Goal: Information Seeking & Learning: Check status

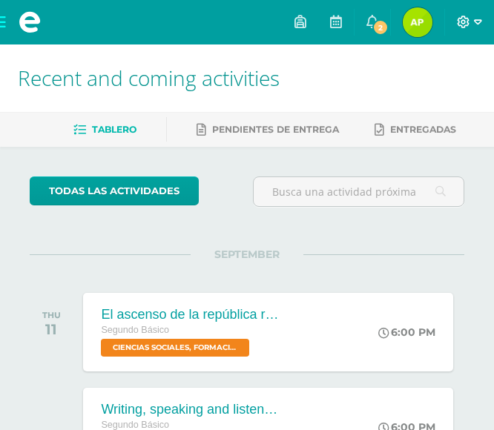
click at [467, 27] on icon at bounding box center [463, 22] width 13 height 13
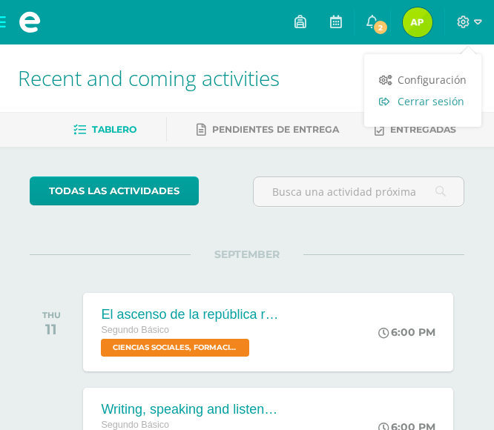
click at [449, 97] on span "Cerrar sesión" at bounding box center [431, 101] width 67 height 14
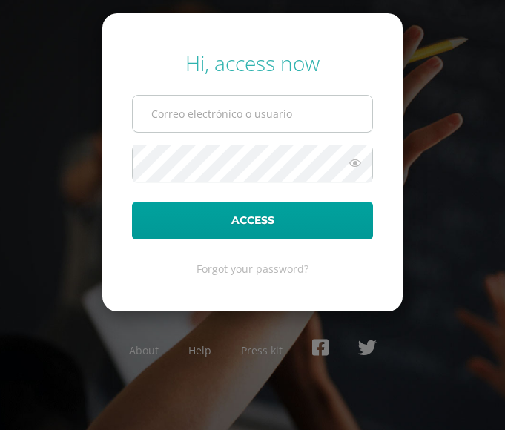
click at [277, 128] on input "text" at bounding box center [253, 114] width 240 height 36
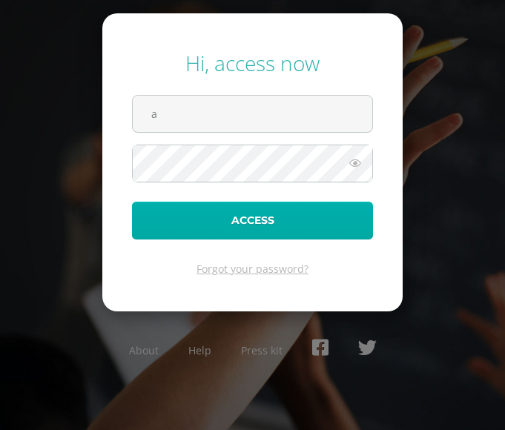
type input "alexandraramos2023@maiagt.org"
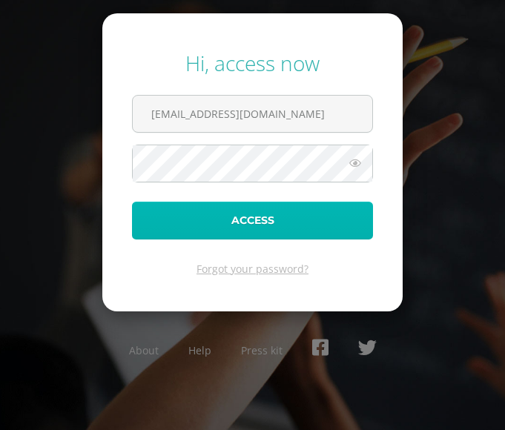
click at [138, 223] on button "Access" at bounding box center [252, 221] width 241 height 38
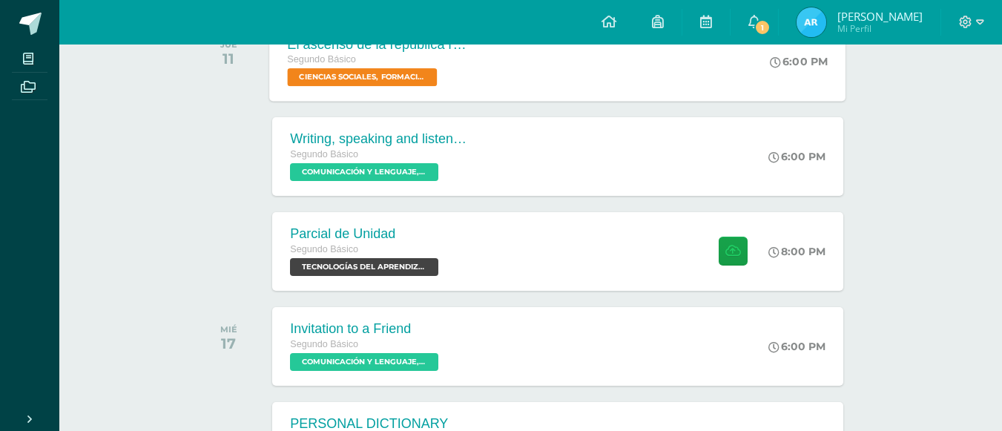
scroll to position [272, 0]
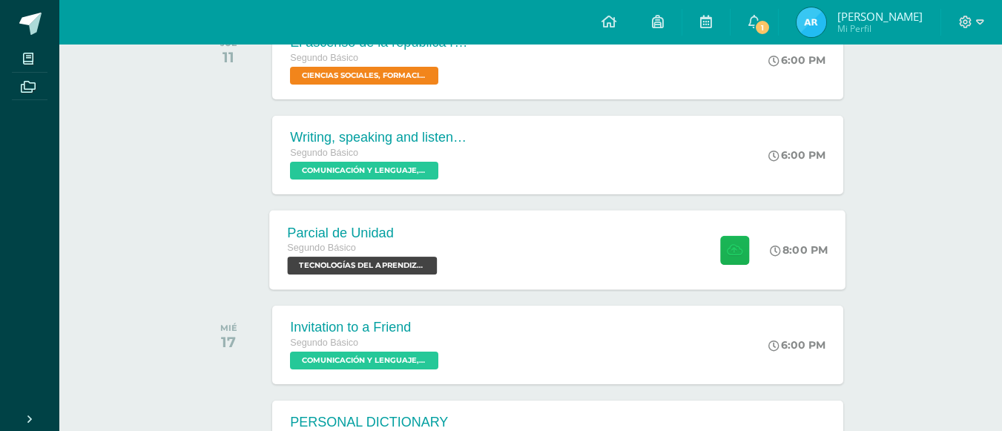
click at [746, 250] on button at bounding box center [734, 249] width 29 height 29
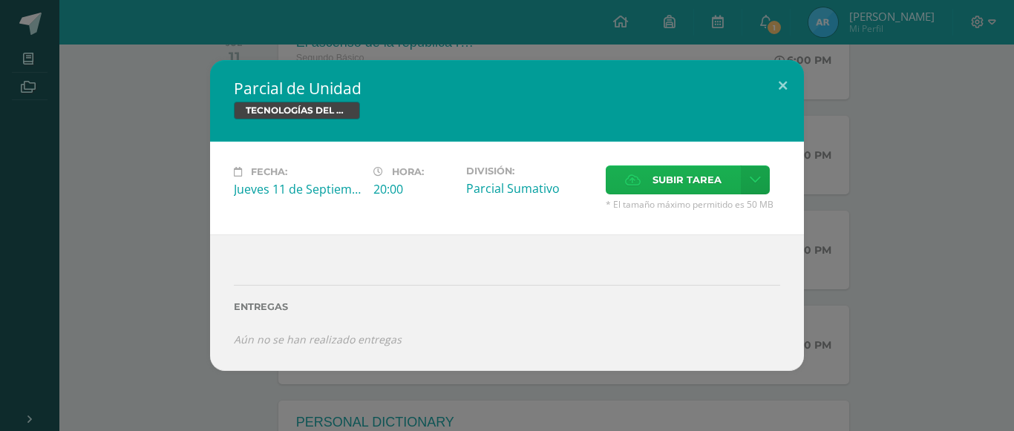
click at [652, 170] on span "Subir tarea" at bounding box center [686, 179] width 69 height 27
click at [0, 0] on input "Subir tarea" at bounding box center [0, 0] width 0 height 0
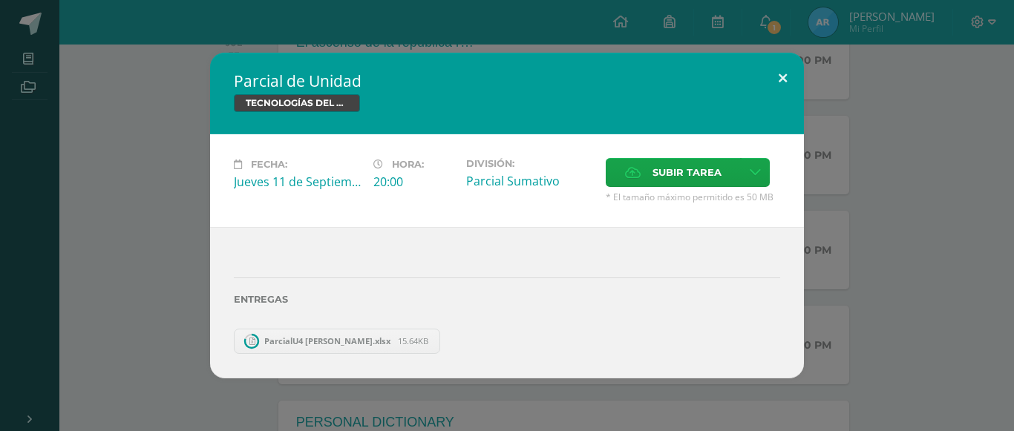
click at [780, 78] on button at bounding box center [782, 78] width 42 height 50
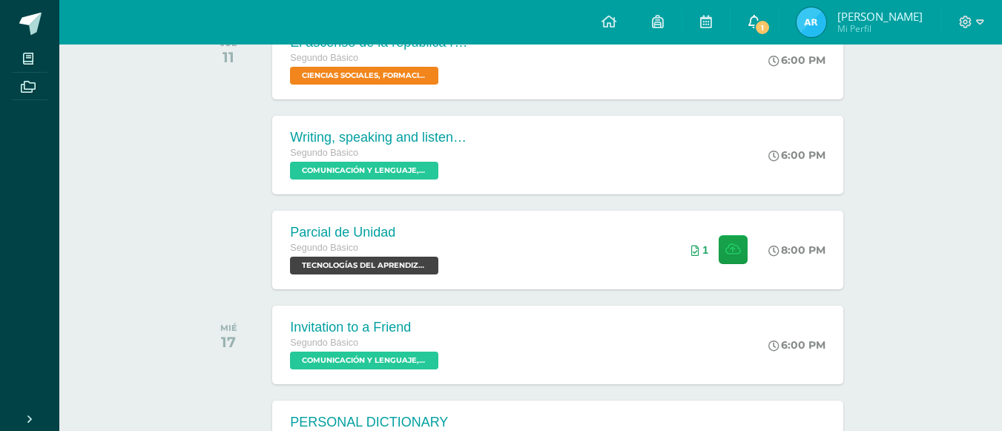
click at [749, 27] on icon at bounding box center [755, 21] width 12 height 13
click at [841, 24] on span "Mi Perfil" at bounding box center [880, 28] width 85 height 13
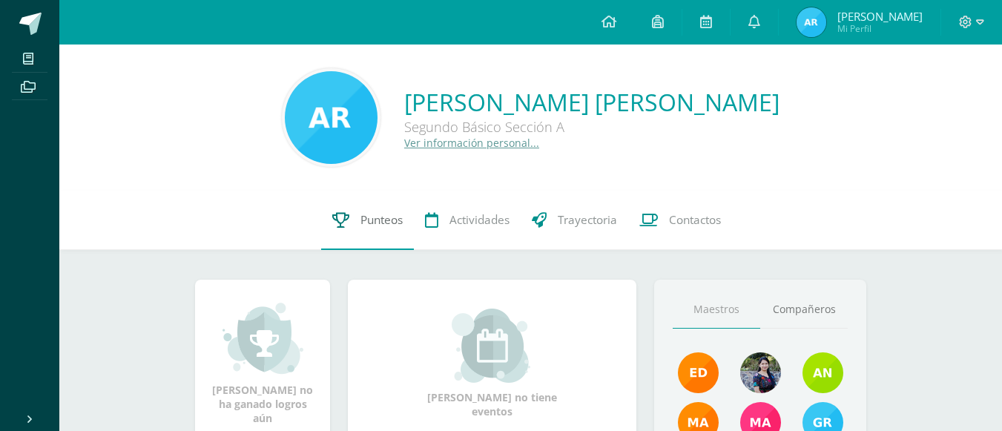
click at [400, 222] on span "Punteos" at bounding box center [382, 220] width 42 height 16
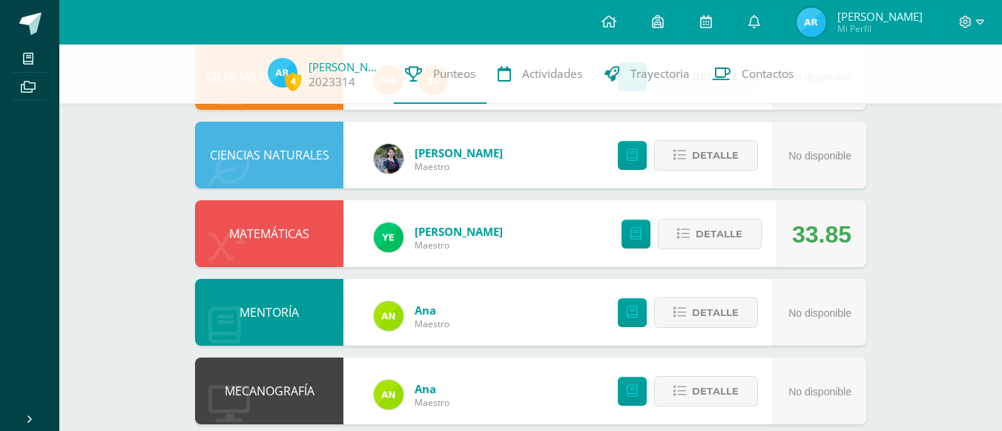
scroll to position [843, 0]
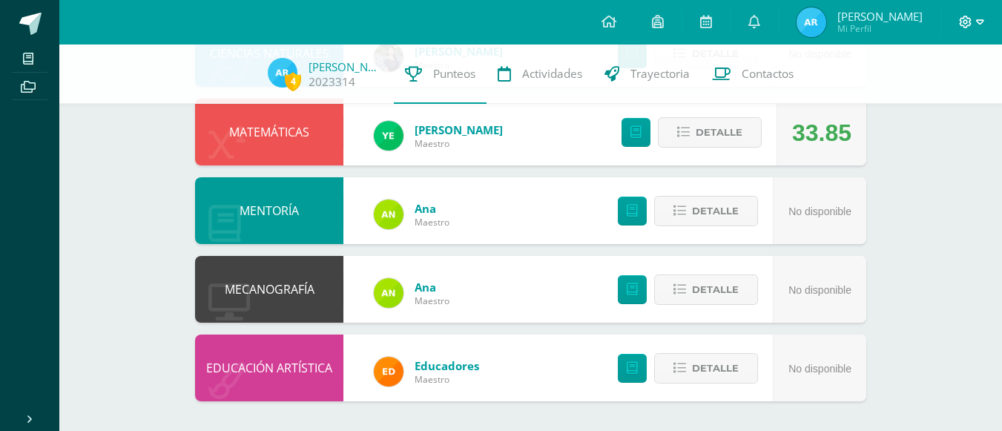
click at [979, 27] on icon at bounding box center [980, 22] width 8 height 13
click at [928, 102] on span "Cerrar sesión" at bounding box center [933, 100] width 67 height 14
